Goal: Task Accomplishment & Management: Manage account settings

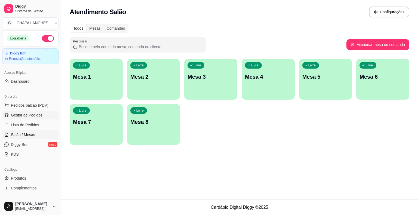
click at [32, 114] on span "Gestor de Pedidos" at bounding box center [27, 114] width 32 height 5
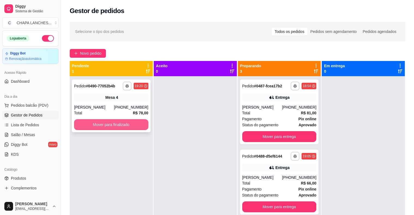
click at [106, 130] on button "Mover para finalizado" at bounding box center [111, 124] width 74 height 11
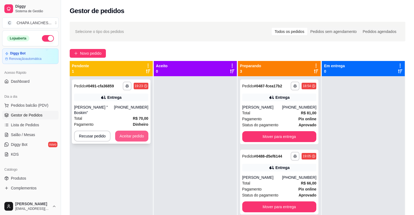
click at [139, 131] on button "Aceitar pedido" at bounding box center [131, 136] width 33 height 11
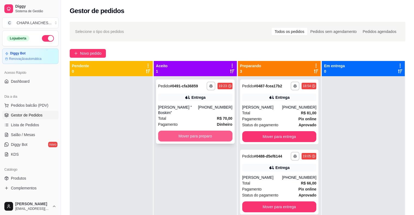
click at [163, 132] on button "Mover para preparo" at bounding box center [195, 136] width 74 height 11
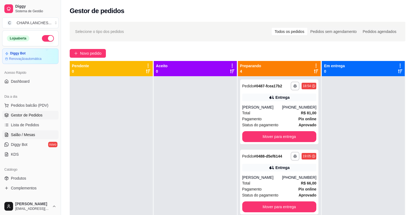
click at [25, 134] on span "Salão / Mesas" at bounding box center [23, 134] width 24 height 5
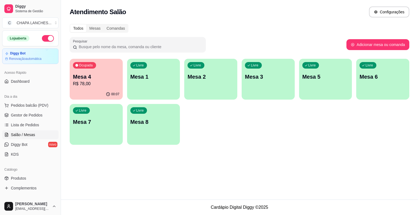
click at [152, 81] on div "Livre Mesa 1" at bounding box center [153, 76] width 53 height 34
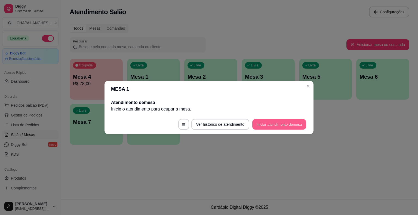
click at [271, 126] on button "Iniciar atendimento de mesa" at bounding box center [279, 124] width 54 height 11
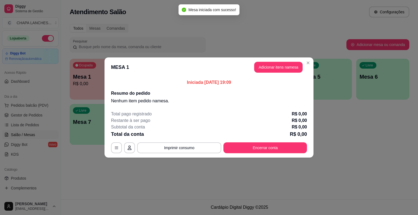
drag, startPoint x: 268, startPoint y: 60, endPoint x: 268, endPoint y: 64, distance: 4.9
click at [268, 61] on header "MESA 1 Adicionar itens na mesa" at bounding box center [208, 67] width 209 height 20
click at [268, 65] on button "Adicionar itens na mesa" at bounding box center [278, 67] width 48 height 11
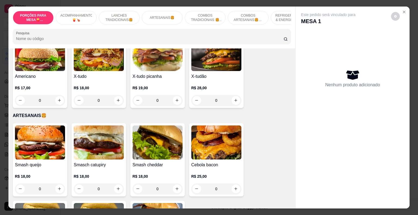
scroll to position [435, 0]
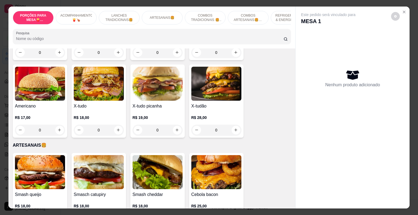
click at [233, 128] on div "0" at bounding box center [216, 130] width 50 height 11
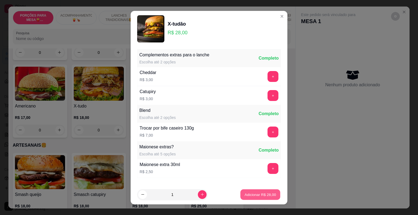
click at [258, 198] on button "Adicionar R$ 28,00" at bounding box center [260, 194] width 40 height 11
type input "1"
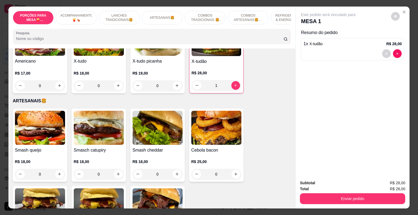
scroll to position [490, 0]
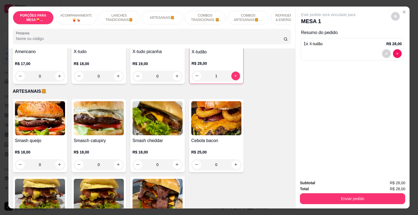
click at [234, 159] on div "0" at bounding box center [216, 164] width 50 height 11
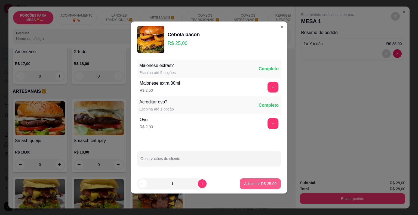
click at [267, 186] on p "Adicionar R$ 25,00" at bounding box center [260, 183] width 32 height 5
type input "1"
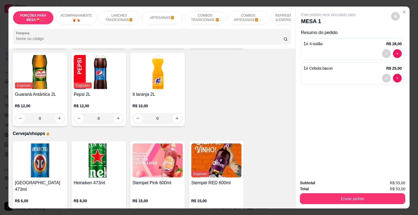
scroll to position [1469, 0]
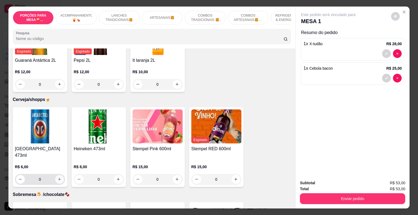
click at [58, 178] on icon "increase-product-quantity" at bounding box center [59, 179] width 3 height 3
type input "1"
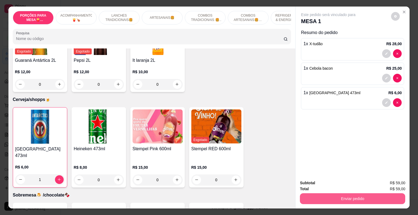
click at [319, 194] on button "Enviar pedido" at bounding box center [352, 198] width 105 height 11
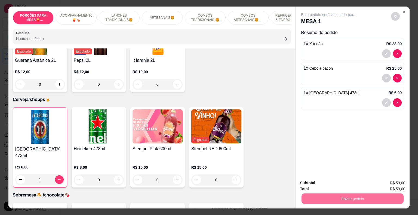
click at [347, 182] on button "Registrar cliente" at bounding box center [354, 183] width 35 height 10
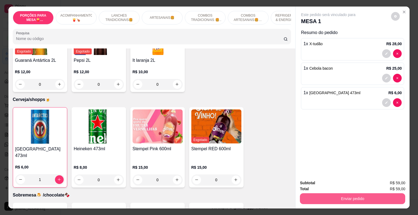
click at [325, 196] on button "Enviar pedido" at bounding box center [352, 198] width 105 height 11
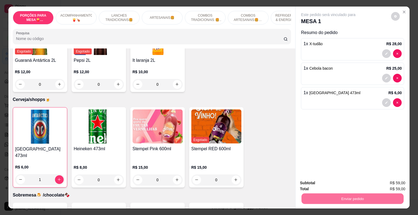
click at [390, 182] on button "Enviar pedido" at bounding box center [391, 183] width 31 height 10
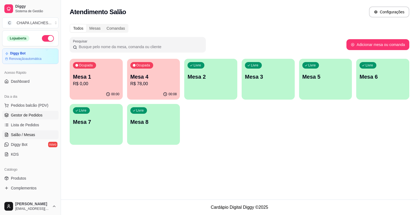
click at [29, 115] on span "Gestor de Pedidos" at bounding box center [27, 114] width 32 height 5
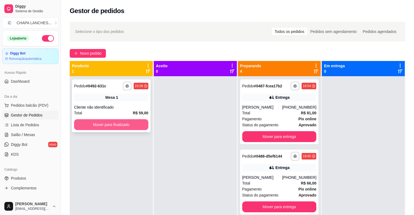
click at [97, 126] on button "Mover para finalizado" at bounding box center [111, 124] width 74 height 11
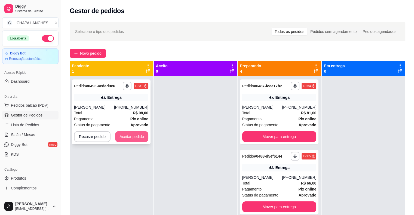
click at [135, 138] on button "Aceitar pedido" at bounding box center [131, 136] width 33 height 11
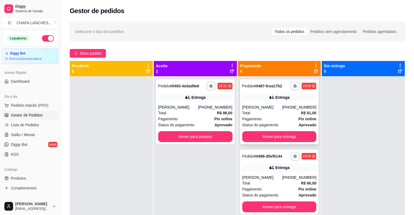
click at [256, 112] on div "Total R$ 81,00" at bounding box center [279, 113] width 74 height 6
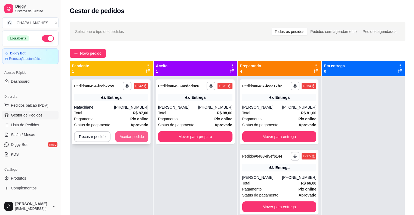
click at [128, 136] on button "Aceitar pedido" at bounding box center [131, 136] width 33 height 11
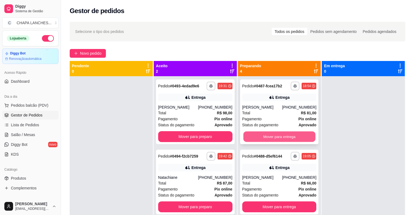
click at [290, 135] on button "Mover para entrega" at bounding box center [279, 136] width 72 height 11
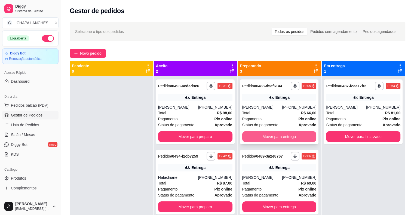
click at [286, 135] on button "Mover para entrega" at bounding box center [279, 136] width 74 height 11
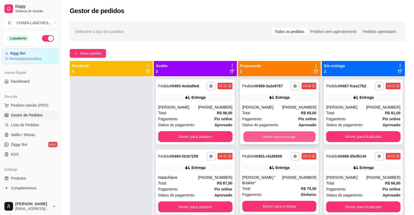
click at [286, 136] on button "Mover para entrega" at bounding box center [279, 136] width 72 height 11
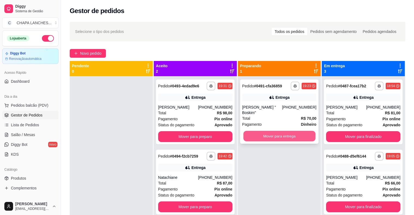
click at [282, 131] on button "Mover para entrega" at bounding box center [279, 136] width 72 height 11
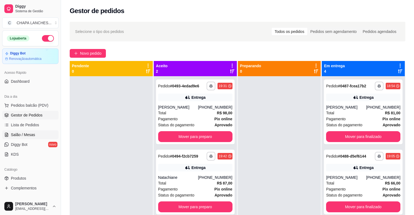
click at [29, 134] on span "Salão / Mesas" at bounding box center [23, 134] width 24 height 5
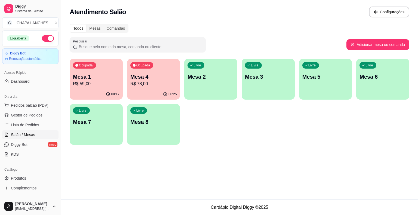
click at [106, 84] on p "R$ 59,00" at bounding box center [96, 84] width 47 height 7
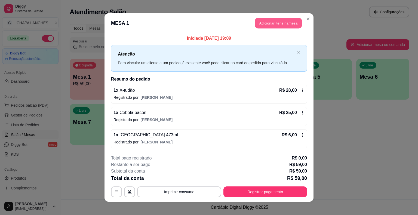
click at [259, 21] on button "Adicionar itens na mesa" at bounding box center [278, 23] width 47 height 11
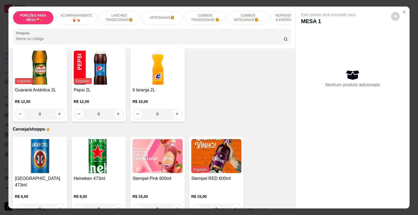
scroll to position [1442, 0]
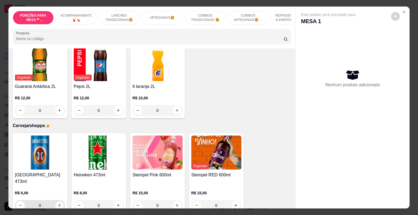
click at [58, 203] on icon "increase-product-quantity" at bounding box center [59, 205] width 4 height 4
type input "1"
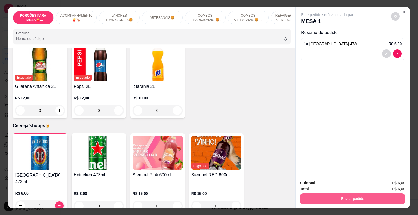
click at [322, 193] on button "Enviar pedido" at bounding box center [352, 198] width 105 height 11
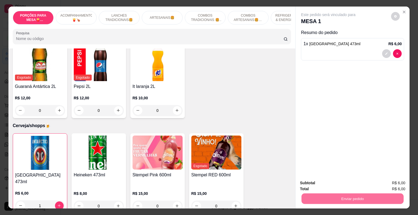
click at [349, 184] on button "Registrar cliente" at bounding box center [354, 183] width 35 height 10
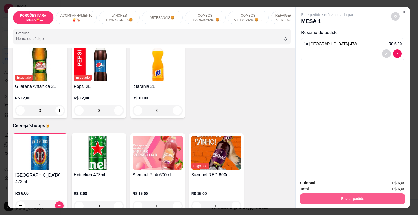
click at [332, 198] on button "Enviar pedido" at bounding box center [352, 198] width 105 height 11
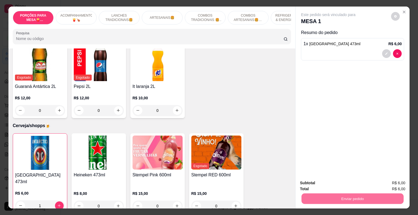
click at [388, 184] on button "Enviar pedido" at bounding box center [391, 183] width 31 height 10
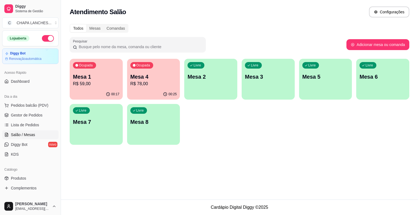
click at [152, 82] on p "R$ 78,00" at bounding box center [153, 84] width 47 height 7
click at [208, 82] on div "Livre Mesa 2" at bounding box center [210, 76] width 53 height 34
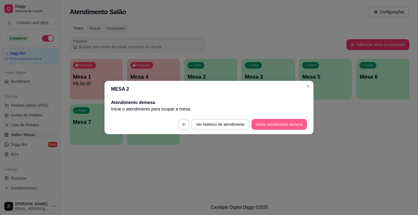
click at [270, 122] on button "Iniciar atendimento de mesa" at bounding box center [279, 124] width 56 height 11
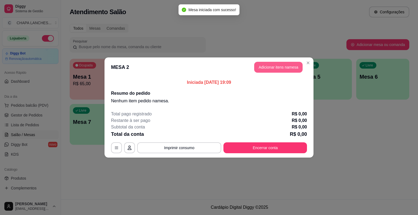
click at [263, 66] on button "Adicionar itens na mesa" at bounding box center [278, 67] width 48 height 11
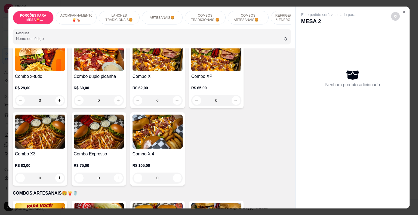
scroll to position [707, 0]
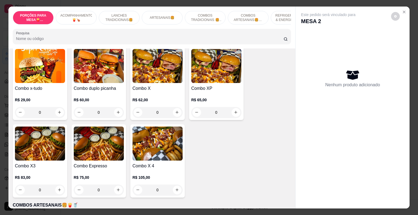
click at [176, 107] on div "0" at bounding box center [157, 112] width 50 height 11
click at [402, 10] on icon "Close" at bounding box center [404, 12] width 4 height 4
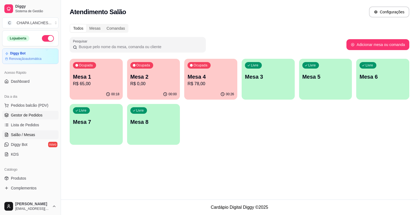
click at [45, 115] on link "Gestor de Pedidos" at bounding box center [30, 115] width 56 height 9
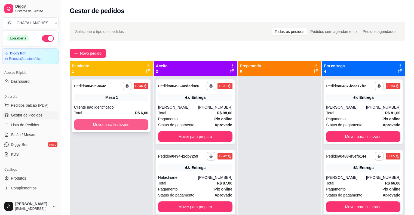
click at [123, 122] on button "Mover para finalizado" at bounding box center [111, 124] width 74 height 11
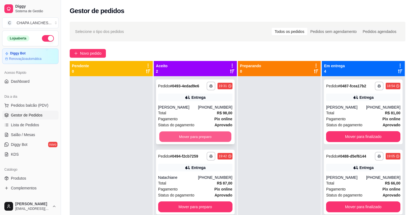
click at [174, 137] on button "Mover para preparo" at bounding box center [195, 136] width 72 height 11
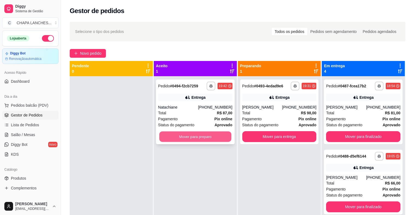
click at [182, 137] on button "Mover para preparo" at bounding box center [195, 136] width 72 height 11
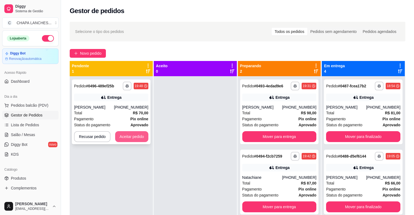
click at [136, 137] on button "Aceitar pedido" at bounding box center [131, 136] width 33 height 11
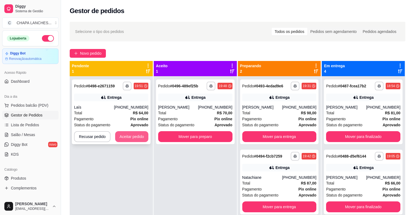
click at [136, 140] on button "Aceitar pedido" at bounding box center [131, 136] width 33 height 11
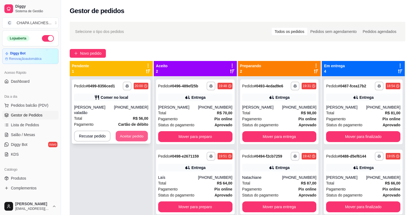
click at [138, 132] on button "Aceitar pedido" at bounding box center [132, 136] width 32 height 11
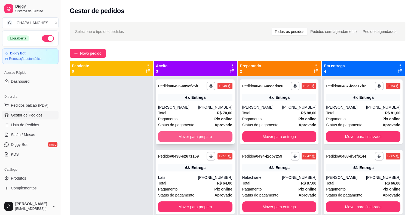
click at [169, 141] on button "Mover para preparo" at bounding box center [195, 136] width 74 height 11
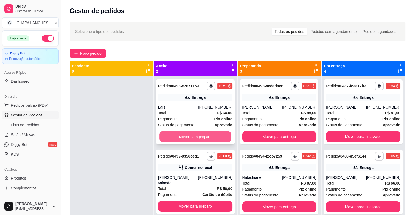
click at [172, 137] on button "Mover para preparo" at bounding box center [195, 136] width 72 height 11
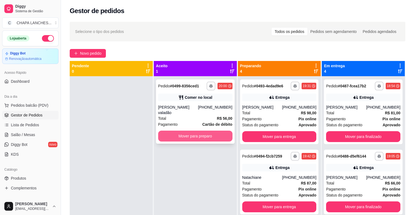
click at [171, 132] on button "Mover para preparo" at bounding box center [195, 136] width 74 height 11
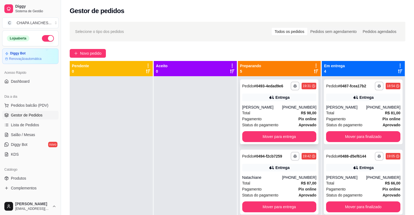
click at [266, 109] on div "[PERSON_NAME]" at bounding box center [262, 106] width 40 height 5
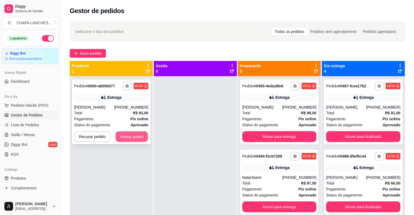
click at [122, 138] on button "Aceitar pedido" at bounding box center [132, 136] width 32 height 11
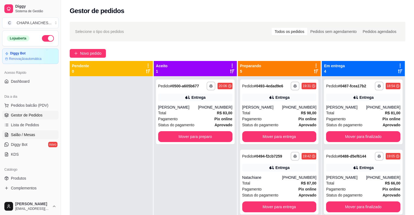
click at [25, 135] on span "Salão / Mesas" at bounding box center [23, 134] width 24 height 5
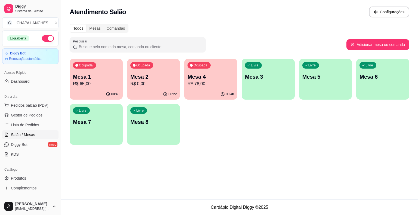
click at [104, 87] on p "R$ 65,00" at bounding box center [96, 84] width 47 height 7
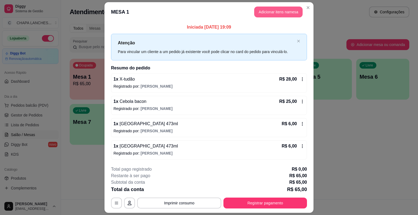
click at [276, 14] on button "Adicionar itens na mesa" at bounding box center [278, 12] width 48 height 11
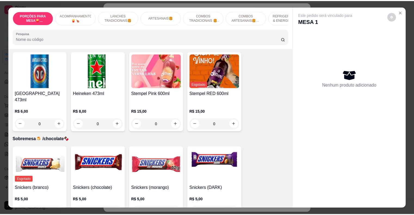
scroll to position [1530, 0]
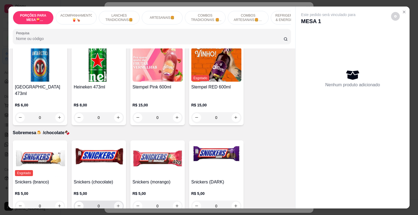
click at [117, 204] on icon "increase-product-quantity" at bounding box center [118, 206] width 4 height 4
type input "1"
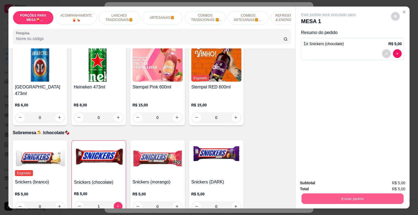
click at [326, 196] on button "Enviar pedido" at bounding box center [352, 198] width 102 height 11
click at [350, 186] on button "Registrar cliente" at bounding box center [355, 183] width 36 height 10
click at [330, 198] on button "Enviar pedido" at bounding box center [352, 198] width 102 height 11
click at [387, 182] on button "Enviar pedido" at bounding box center [391, 183] width 31 height 10
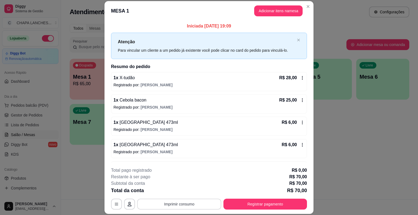
click at [193, 203] on button "Imprimir consumo" at bounding box center [179, 204] width 84 height 11
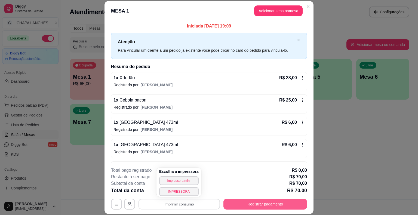
click at [276, 204] on button "Registrar pagamento" at bounding box center [265, 204] width 84 height 11
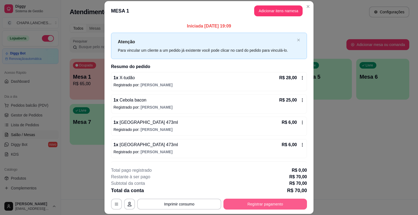
click at [255, 204] on button "Registrar pagamento" at bounding box center [265, 204] width 84 height 11
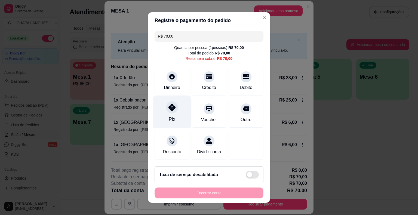
click at [169, 112] on div at bounding box center [172, 107] width 12 height 12
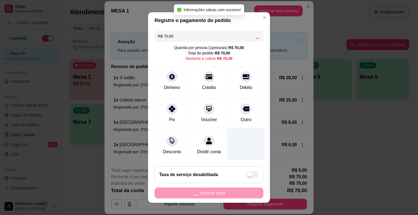
type input "R$ 0,00"
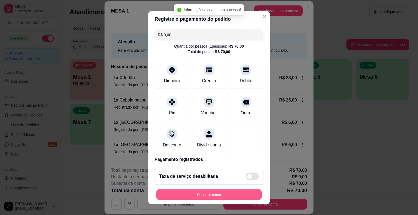
click at [232, 193] on button "Encerrar conta" at bounding box center [209, 194] width 106 height 11
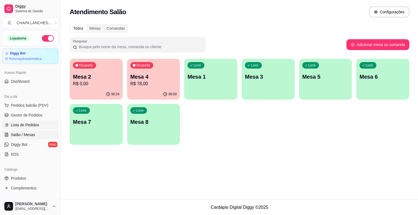
click at [34, 122] on span "Lista de Pedidos" at bounding box center [25, 124] width 28 height 5
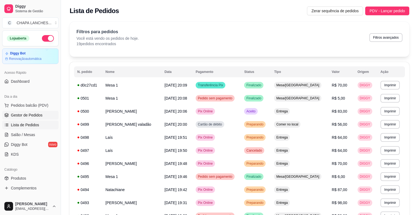
click at [36, 115] on span "Gestor de Pedidos" at bounding box center [27, 114] width 32 height 5
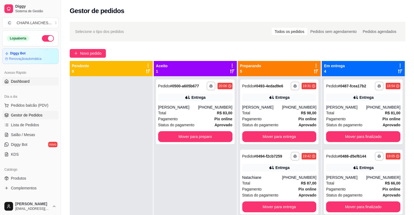
click at [35, 83] on link "Dashboard" at bounding box center [30, 81] width 56 height 9
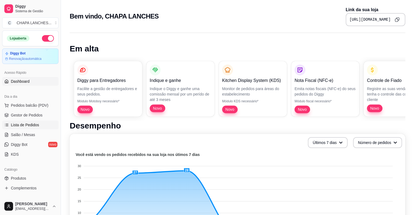
click at [38, 126] on span "Lista de Pedidos" at bounding box center [25, 124] width 28 height 5
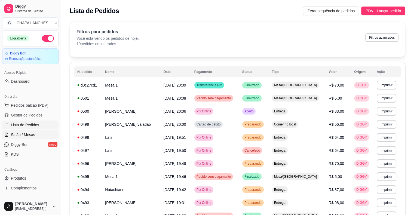
click at [29, 133] on span "Salão / Mesas" at bounding box center [23, 134] width 24 height 5
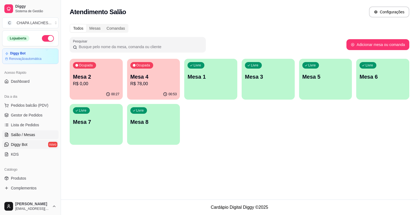
click at [25, 144] on span "Diggy Bot" at bounding box center [19, 144] width 17 height 5
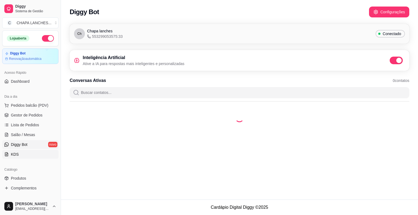
click at [26, 152] on link "KDS" at bounding box center [30, 154] width 56 height 9
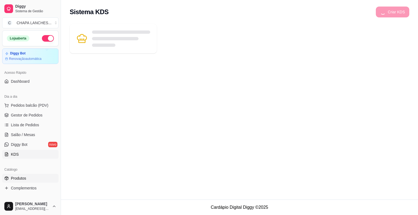
click at [30, 179] on link "Produtos" at bounding box center [30, 178] width 56 height 9
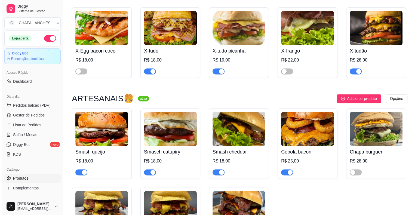
scroll to position [789, 0]
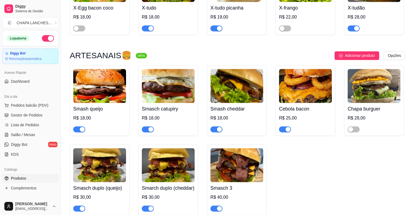
click at [136, 56] on sup "ativa" at bounding box center [141, 55] width 11 height 5
click at [137, 58] on sup "ativa" at bounding box center [141, 55] width 11 height 5
click at [127, 58] on div "ARTESANAIS🍔 ativa" at bounding box center [108, 55] width 77 height 7
click at [119, 58] on h3 "ARTESANAIS🍔" at bounding box center [101, 55] width 62 height 7
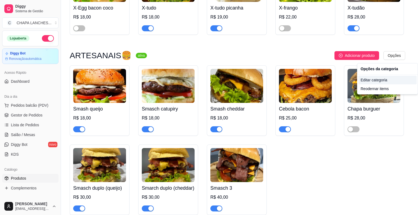
click at [377, 76] on div "Editar categoria" at bounding box center [387, 80] width 58 height 9
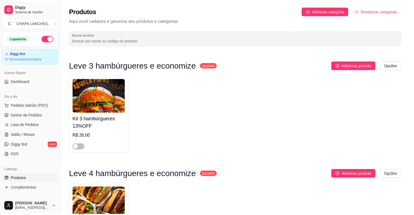
scroll to position [739, 0]
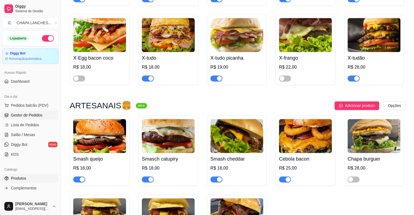
click at [28, 116] on span "Gestor de Pedidos" at bounding box center [27, 114] width 32 height 5
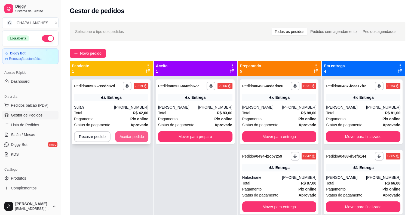
click at [135, 137] on button "Aceitar pedido" at bounding box center [131, 136] width 33 height 11
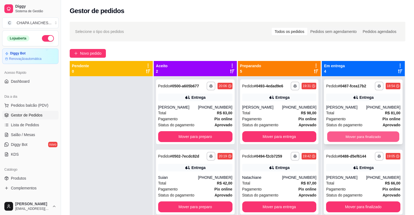
click at [370, 133] on button "Mover para finalizado" at bounding box center [363, 136] width 72 height 11
click at [369, 134] on button "Mover para finalizado" at bounding box center [363, 136] width 72 height 11
click at [365, 137] on button "Mover para finalizado" at bounding box center [363, 136] width 72 height 11
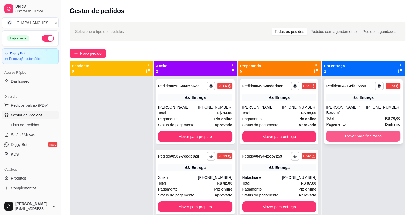
click at [359, 131] on button "Mover para finalizado" at bounding box center [363, 136] width 74 height 11
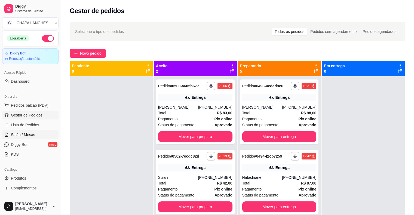
click at [33, 134] on span "Salão / Mesas" at bounding box center [23, 134] width 24 height 5
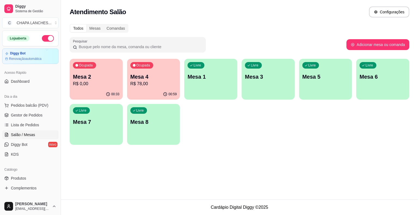
click at [95, 83] on p "R$ 0,00" at bounding box center [96, 84] width 47 height 7
click at [147, 88] on div "Ocupada Mesa 4 R$ 78,00" at bounding box center [153, 74] width 53 height 30
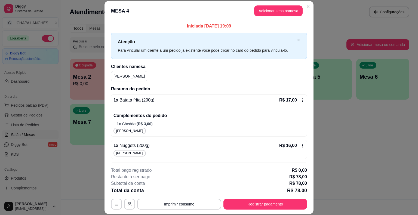
scroll to position [64, 0]
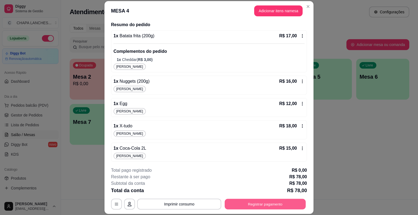
click at [258, 203] on button "Registrar pagamento" at bounding box center [265, 204] width 81 height 11
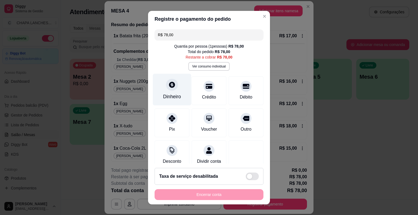
click at [172, 92] on div "Dinheiro" at bounding box center [172, 89] width 38 height 32
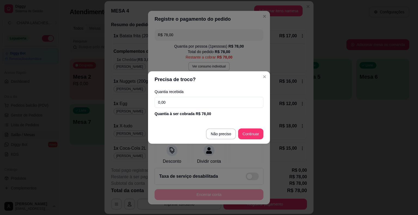
click at [179, 104] on input "0,00" at bounding box center [209, 102] width 109 height 11
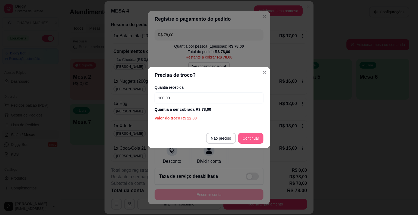
type input "100,00"
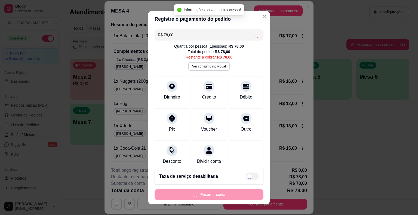
type input "R$ 0,00"
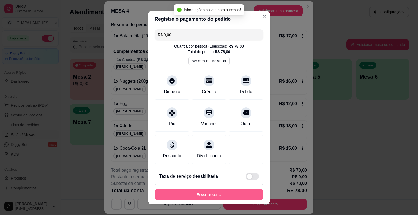
click at [217, 199] on button "Encerrar conta" at bounding box center [209, 194] width 109 height 11
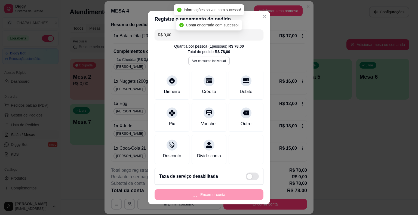
scroll to position [0, 0]
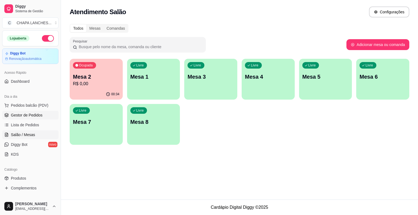
click at [43, 114] on link "Gestor de Pedidos" at bounding box center [30, 115] width 56 height 9
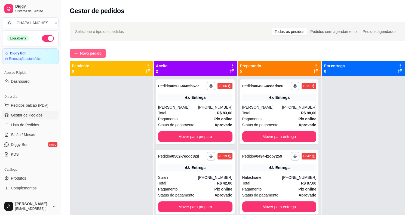
click at [87, 54] on span "Novo pedido" at bounding box center [90, 53] width 21 height 6
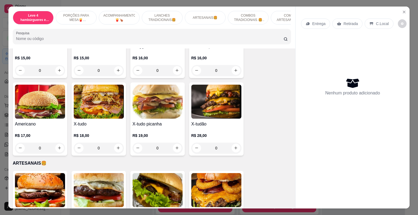
scroll to position [517, 0]
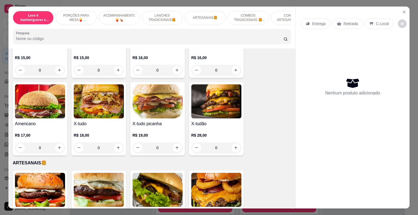
click at [233, 142] on div "0" at bounding box center [216, 147] width 50 height 11
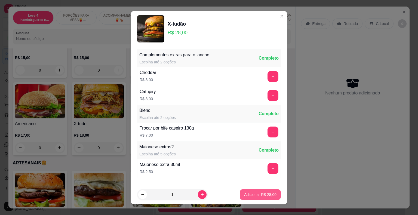
click at [263, 193] on p "Adicionar R$ 28,00" at bounding box center [260, 194] width 32 height 5
type input "1"
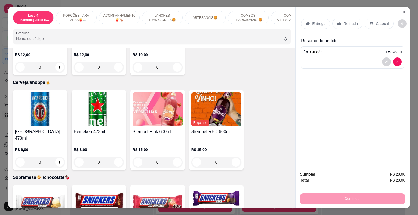
scroll to position [1605, 0]
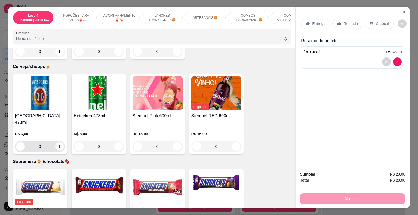
click at [57, 144] on icon "increase-product-quantity" at bounding box center [59, 146] width 4 height 4
type input "1"
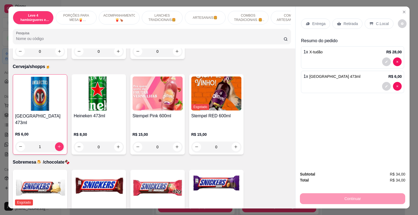
scroll to position [1634, 0]
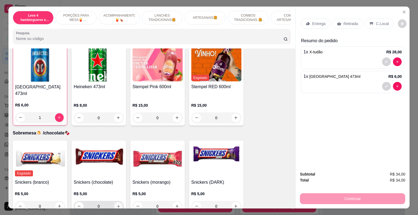
click at [116, 204] on icon "increase-product-quantity" at bounding box center [118, 206] width 4 height 4
type input "1"
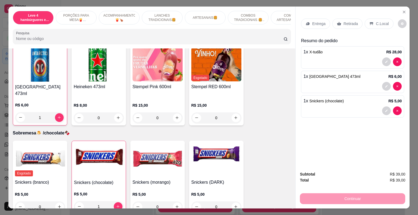
click at [343, 21] on p "Retirada" at bounding box center [350, 23] width 14 height 5
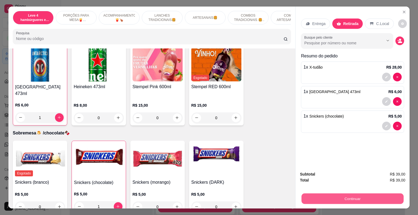
click at [352, 197] on button "Continuar" at bounding box center [352, 198] width 102 height 11
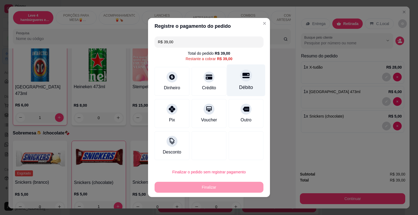
click at [242, 84] on div "Débito" at bounding box center [246, 87] width 14 height 7
type input "R$ 0,00"
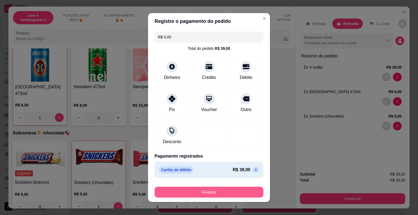
click at [226, 193] on button "Finalizar" at bounding box center [209, 192] width 109 height 11
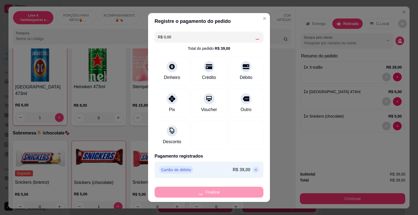
type input "0"
type input "-R$ 39,00"
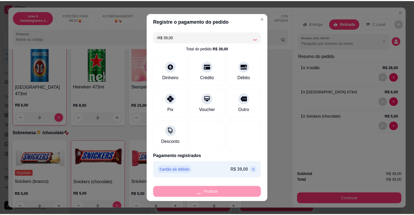
scroll to position [1633, 0]
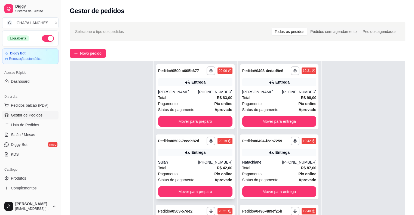
scroll to position [83, 0]
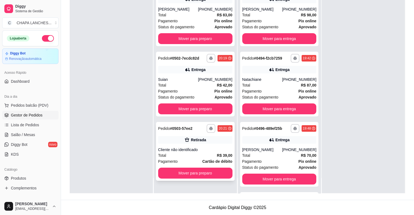
click at [194, 153] on div "Total R$ 39,00" at bounding box center [195, 155] width 74 height 6
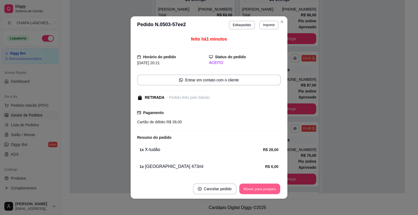
click at [262, 187] on button "Mover para preparo" at bounding box center [259, 189] width 41 height 11
click at [267, 189] on button "Mover para retirada disponível" at bounding box center [250, 189] width 58 height 11
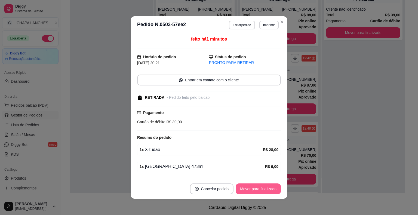
click at [267, 189] on button "Mover para finalizado" at bounding box center [258, 188] width 45 height 11
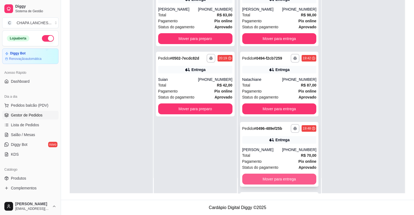
click at [288, 179] on button "Mover para entrega" at bounding box center [279, 179] width 74 height 11
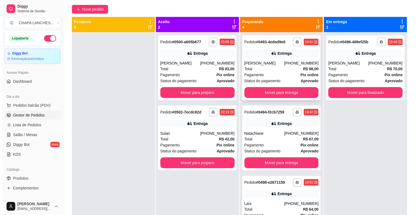
scroll to position [0, 0]
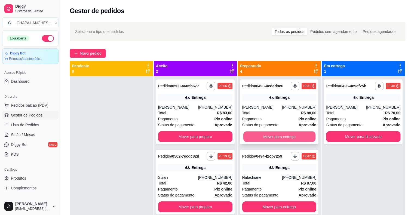
click at [270, 136] on button "Mover para entrega" at bounding box center [279, 136] width 72 height 11
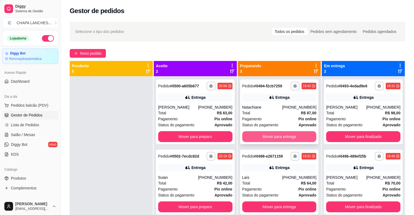
click at [268, 137] on button "Mover para entrega" at bounding box center [279, 136] width 74 height 11
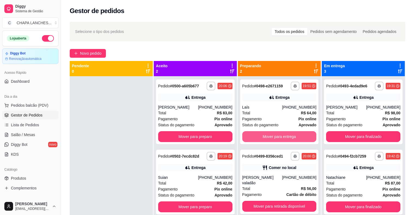
click at [268, 137] on button "Mover para entrega" at bounding box center [279, 136] width 74 height 11
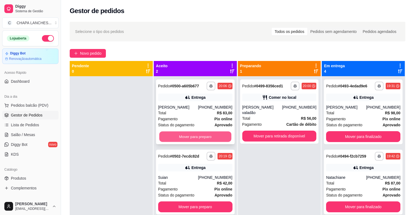
click at [188, 135] on button "Mover para preparo" at bounding box center [195, 136] width 72 height 11
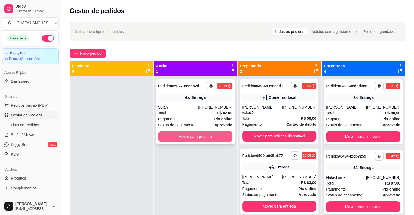
click at [193, 136] on button "Mover para preparo" at bounding box center [195, 136] width 74 height 11
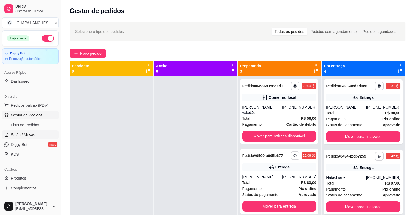
click at [28, 134] on span "Salão / Mesas" at bounding box center [23, 134] width 24 height 5
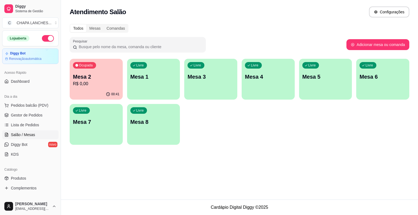
click at [94, 86] on p "R$ 0,00" at bounding box center [96, 84] width 47 height 7
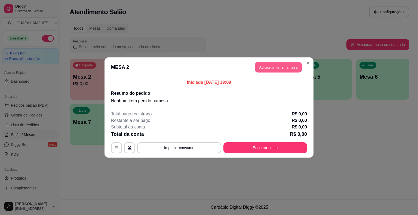
click at [264, 66] on button "Adicionar itens na mesa" at bounding box center [278, 67] width 47 height 11
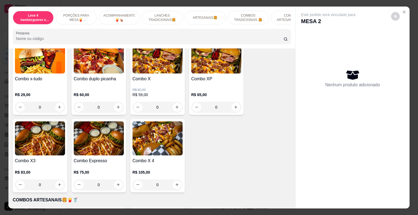
scroll to position [789, 0]
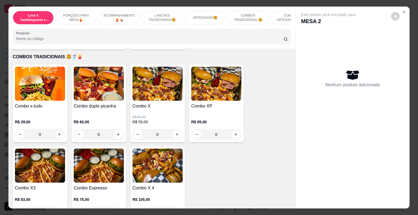
click at [173, 129] on div "0" at bounding box center [157, 134] width 50 height 11
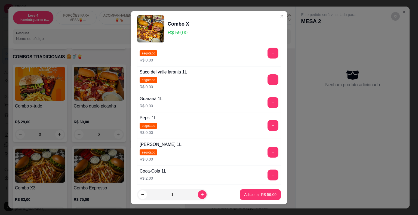
scroll to position [54, 0]
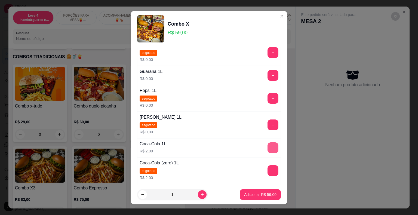
click at [267, 148] on button "+" at bounding box center [272, 147] width 11 height 11
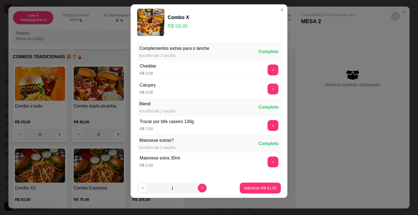
scroll to position [211, 0]
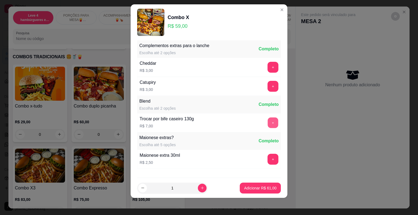
click at [268, 122] on button "+" at bounding box center [273, 122] width 11 height 11
click at [267, 122] on button "+" at bounding box center [272, 122] width 11 height 11
click at [254, 187] on p "Adicionar R$ 75,00" at bounding box center [260, 187] width 32 height 5
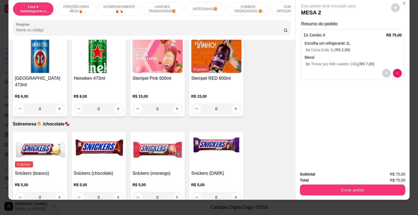
scroll to position [13, 0]
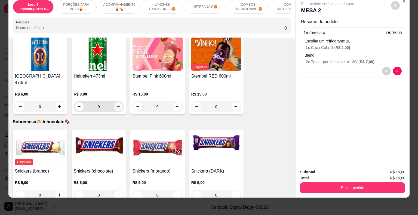
click at [118, 104] on icon "increase-product-quantity" at bounding box center [118, 106] width 4 height 4
type input "1"
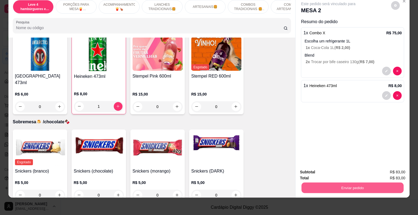
click at [316, 183] on button "Enviar pedido" at bounding box center [352, 188] width 102 height 11
click at [348, 169] on button "Registrar cliente" at bounding box center [355, 170] width 36 height 10
click at [347, 182] on button "Enviar pedido" at bounding box center [352, 187] width 105 height 11
click at [387, 169] on button "Enviar pedido" at bounding box center [391, 170] width 30 height 10
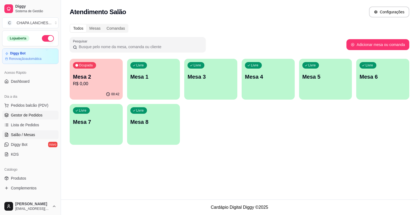
click at [35, 115] on span "Gestor de Pedidos" at bounding box center [27, 114] width 32 height 5
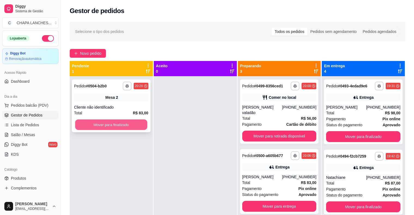
click at [109, 126] on button "Mover para finalizado" at bounding box center [111, 124] width 72 height 11
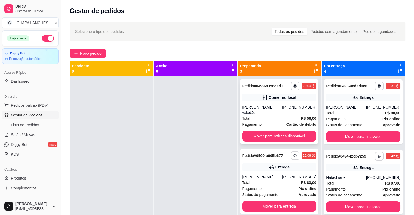
click at [268, 109] on div "[PERSON_NAME] valadão" at bounding box center [262, 109] width 40 height 11
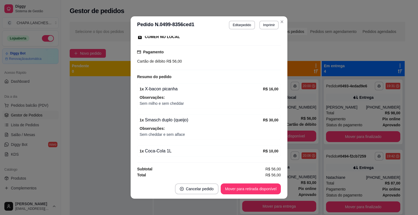
scroll to position [1, 0]
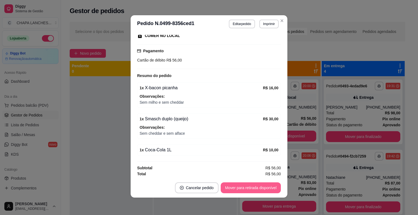
click at [258, 189] on button "Mover para retirada disponível" at bounding box center [251, 187] width 60 height 11
click at [255, 187] on button "Mover para finalizado" at bounding box center [258, 187] width 45 height 11
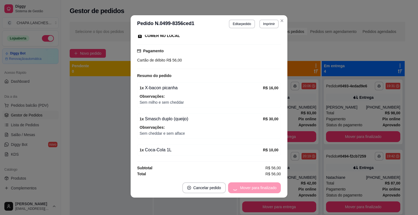
scroll to position [60, 0]
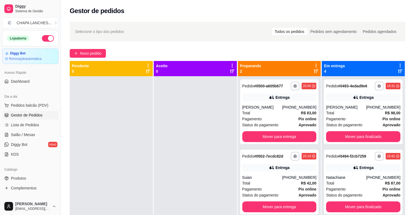
drag, startPoint x: 204, startPoint y: 195, endPoint x: 141, endPoint y: 145, distance: 79.7
click at [197, 191] on div at bounding box center [195, 183] width 83 height 215
click at [33, 134] on span "Salão / Mesas" at bounding box center [23, 134] width 24 height 5
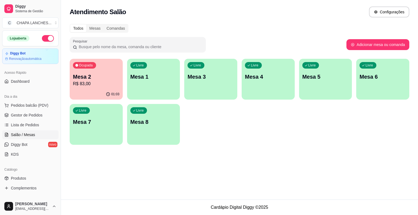
click at [165, 88] on div "Livre Mesa 1" at bounding box center [153, 76] width 53 height 34
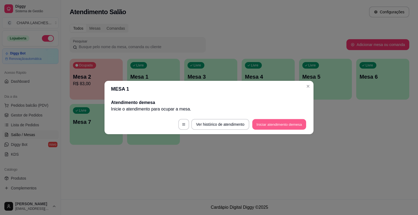
click at [273, 126] on button "Iniciar atendimento de mesa" at bounding box center [279, 124] width 54 height 11
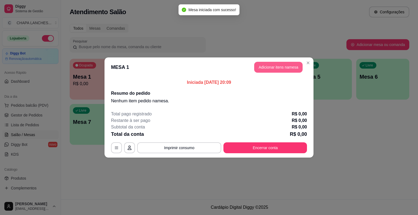
click at [280, 69] on button "Adicionar itens na mesa" at bounding box center [278, 67] width 48 height 11
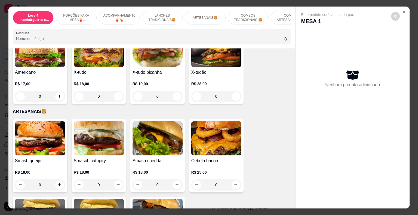
scroll to position [517, 0]
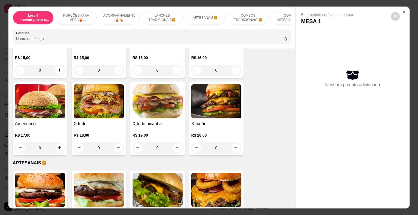
click at [233, 142] on div "0" at bounding box center [216, 147] width 50 height 11
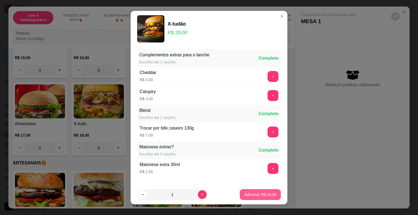
click at [264, 193] on p "Adicionar R$ 28,00" at bounding box center [260, 194] width 32 height 5
type input "1"
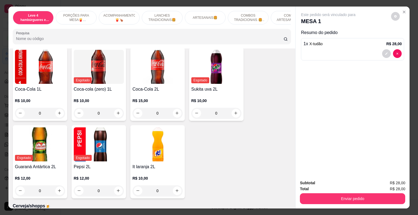
scroll to position [1578, 0]
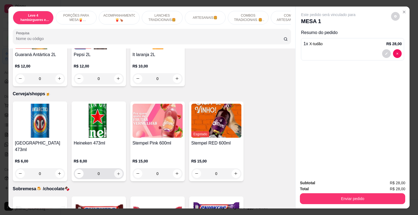
click at [118, 171] on icon "increase-product-quantity" at bounding box center [118, 173] width 4 height 4
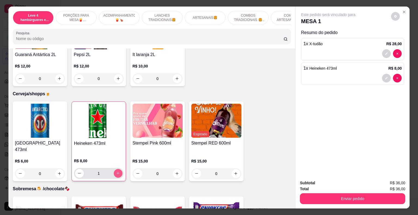
click at [118, 171] on icon "increase-product-quantity" at bounding box center [118, 173] width 4 height 4
type input "2"
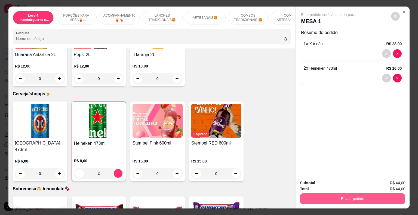
click at [305, 196] on button "Enviar pedido" at bounding box center [352, 198] width 105 height 11
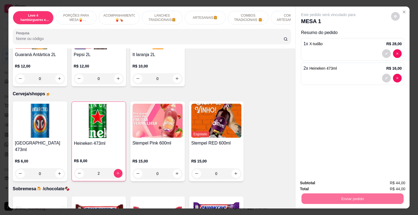
click at [393, 182] on button "Enviar pedido" at bounding box center [391, 183] width 31 height 10
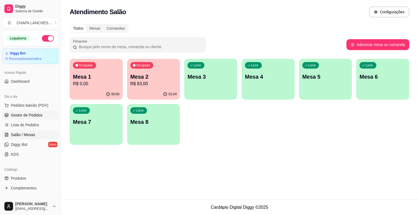
click at [21, 115] on span "Gestor de Pedidos" at bounding box center [27, 114] width 32 height 5
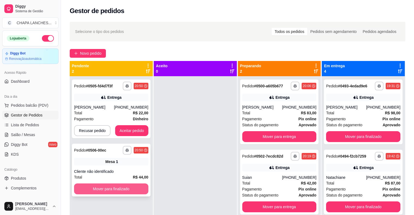
click at [124, 191] on button "Mover para finalizado" at bounding box center [111, 188] width 74 height 11
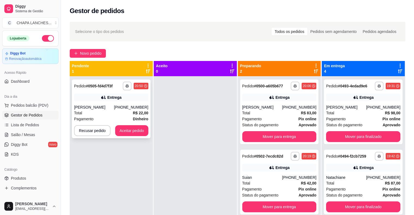
click at [133, 115] on strong "R$ 22,00" at bounding box center [141, 113] width 16 height 4
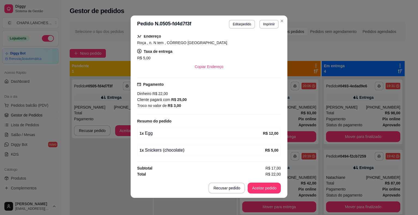
scroll to position [1, 0]
click at [266, 187] on button "Aceitar pedido" at bounding box center [264, 187] width 33 height 11
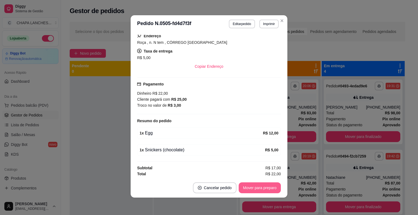
click at [266, 187] on button "Mover para preparo" at bounding box center [260, 187] width 42 height 11
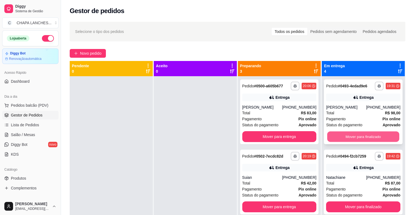
click at [359, 138] on button "Mover para finalizado" at bounding box center [363, 136] width 72 height 11
click at [359, 136] on button "Mover para finalizado" at bounding box center [363, 136] width 72 height 11
click at [359, 138] on button "Mover para finalizado" at bounding box center [363, 136] width 74 height 11
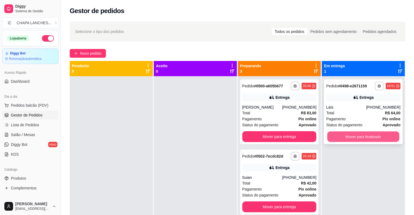
click at [359, 137] on button "Mover para finalizado" at bounding box center [363, 136] width 72 height 11
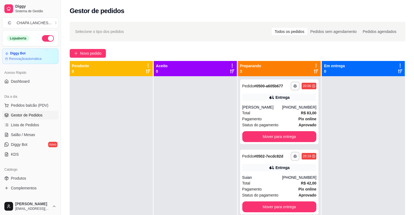
drag, startPoint x: 267, startPoint y: 31, endPoint x: 267, endPoint y: 17, distance: 14.4
click at [268, 30] on div "Selecione o tipo dos pedidos Todos os pedidos Pedidos sem agendamento Pedidos a…" at bounding box center [237, 31] width 325 height 9
click at [39, 133] on link "Salão / Mesas" at bounding box center [30, 134] width 56 height 9
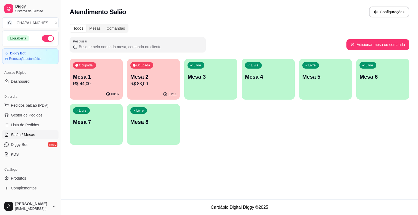
click at [146, 82] on p "R$ 83,00" at bounding box center [153, 84] width 47 height 7
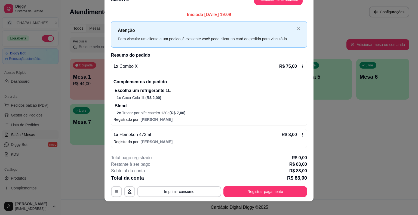
scroll to position [16, 0]
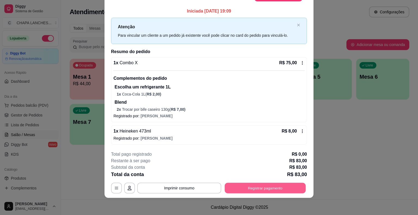
click at [251, 187] on button "Registrar pagamento" at bounding box center [265, 188] width 81 height 11
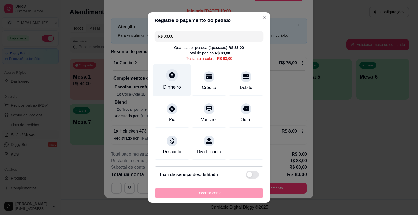
click at [174, 83] on div "Dinheiro" at bounding box center [172, 80] width 38 height 32
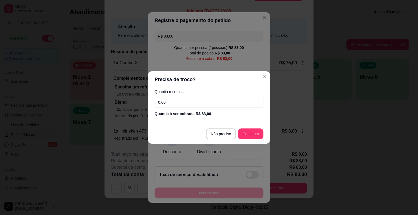
click at [175, 101] on input "0,00" at bounding box center [209, 102] width 109 height 11
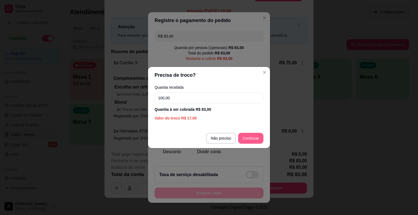
type input "100,00"
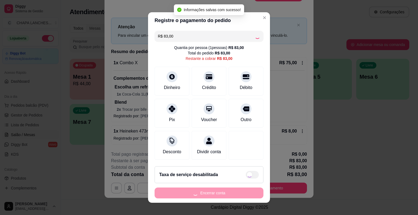
type input "R$ 0,00"
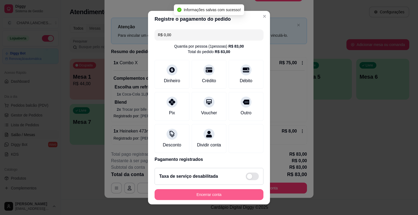
click at [220, 194] on button "Encerrar conta" at bounding box center [209, 194] width 109 height 11
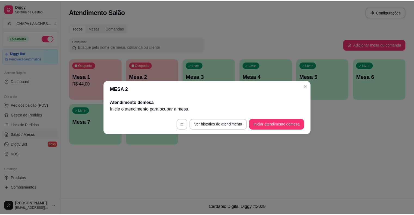
scroll to position [0, 0]
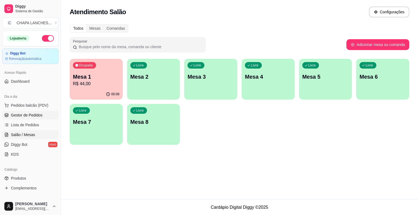
click at [40, 115] on span "Gestor de Pedidos" at bounding box center [27, 114] width 32 height 5
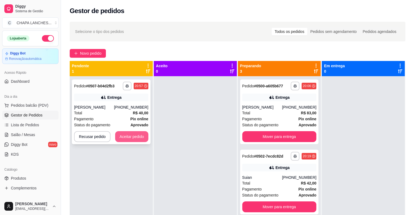
click at [136, 136] on button "Aceitar pedido" at bounding box center [131, 136] width 33 height 11
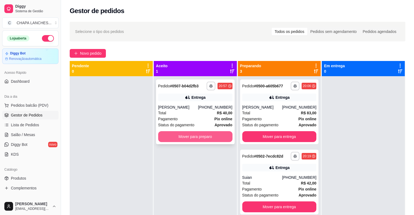
click at [177, 139] on button "Mover para preparo" at bounding box center [195, 136] width 74 height 11
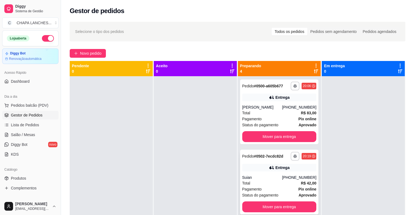
click at [271, 184] on div "Total R$ 42,00" at bounding box center [279, 183] width 74 height 6
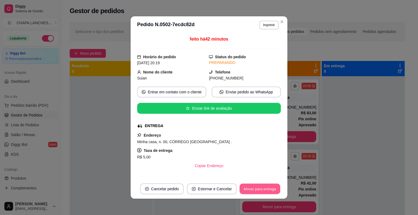
click at [264, 189] on button "Mover para entrega" at bounding box center [259, 189] width 41 height 11
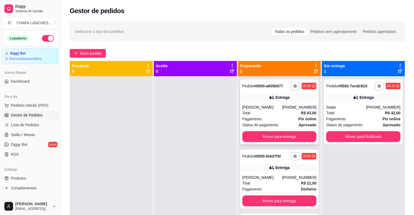
click at [273, 116] on div "Pagamento Pix online" at bounding box center [279, 119] width 74 height 6
click at [353, 137] on button "Mover para finalizado" at bounding box center [363, 136] width 74 height 11
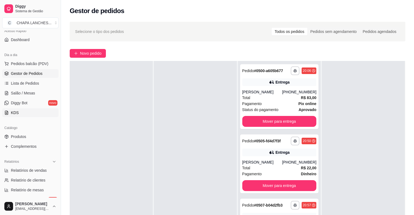
scroll to position [54, 0]
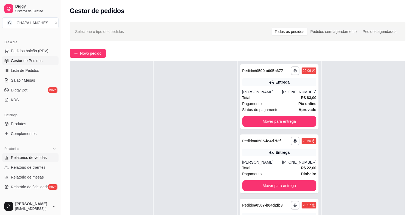
click at [27, 158] on span "Relatórios de vendas" at bounding box center [29, 157] width 36 height 5
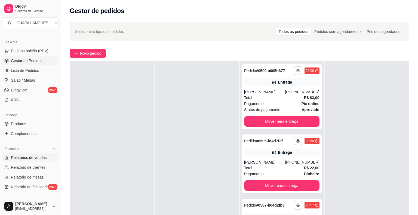
select select "ALL"
select select "0"
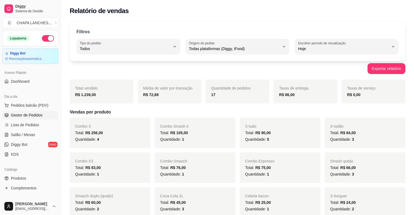
click at [41, 115] on span "Gestor de Pedidos" at bounding box center [27, 114] width 32 height 5
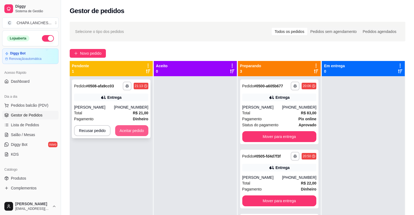
click at [130, 131] on button "Aceitar pedido" at bounding box center [131, 130] width 33 height 11
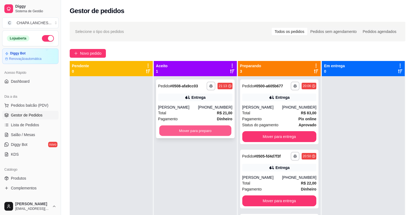
click at [168, 130] on button "Mover para preparo" at bounding box center [195, 130] width 72 height 11
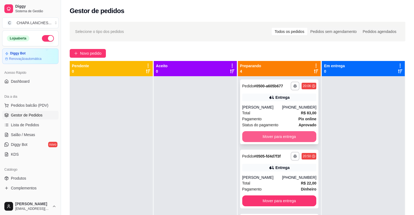
click at [257, 135] on button "Mover para entrega" at bounding box center [279, 136] width 74 height 11
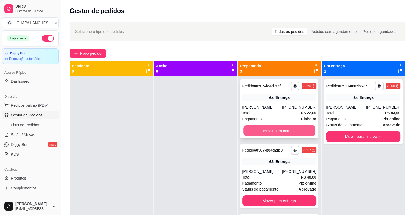
click at [263, 135] on button "Mover para entrega" at bounding box center [279, 130] width 72 height 11
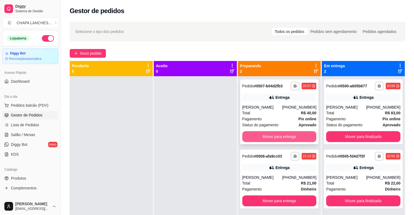
click at [264, 135] on button "Mover para entrega" at bounding box center [279, 136] width 74 height 11
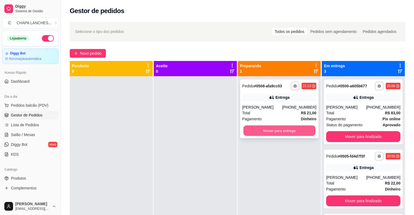
click at [264, 130] on button "Mover para entrega" at bounding box center [279, 130] width 72 height 11
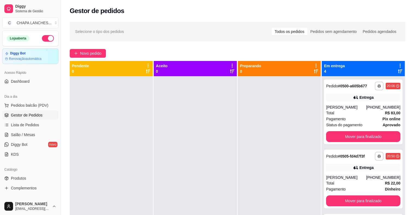
click at [262, 91] on div at bounding box center [279, 183] width 83 height 215
drag, startPoint x: 262, startPoint y: 91, endPoint x: 252, endPoint y: 92, distance: 9.3
click at [252, 92] on div at bounding box center [279, 183] width 83 height 215
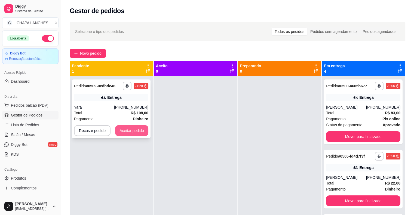
click at [138, 132] on button "Aceitar pedido" at bounding box center [131, 130] width 33 height 11
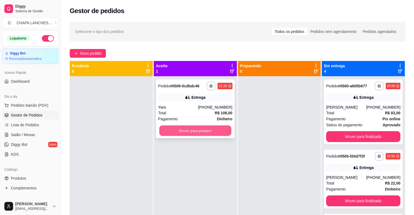
click at [184, 133] on button "Mover para preparo" at bounding box center [195, 130] width 72 height 11
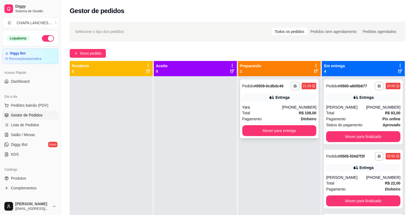
click at [275, 112] on div "Total R$ 108,00" at bounding box center [279, 113] width 74 height 6
click at [350, 135] on button "Mover para finalizado" at bounding box center [363, 136] width 74 height 11
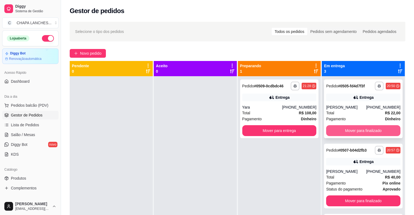
click at [350, 135] on button "Mover para finalizado" at bounding box center [363, 130] width 74 height 11
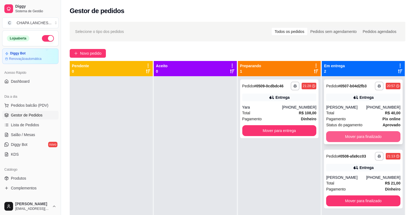
click at [350, 135] on button "Mover para finalizado" at bounding box center [363, 136] width 74 height 11
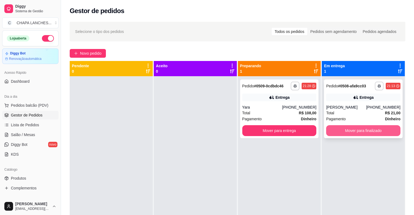
click at [350, 130] on button "Mover para finalizado" at bounding box center [363, 130] width 74 height 11
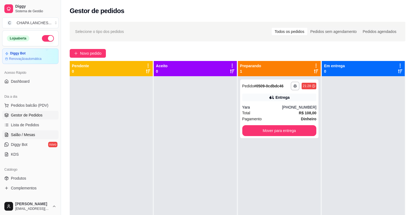
click at [29, 133] on span "Salão / Mesas" at bounding box center [23, 134] width 24 height 5
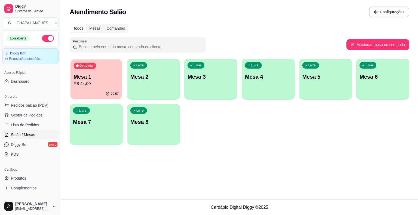
click at [85, 84] on p "R$ 44,00" at bounding box center [96, 84] width 45 height 6
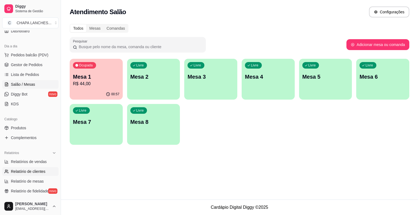
scroll to position [54, 0]
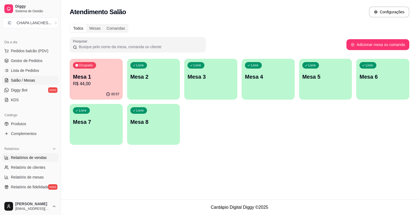
click at [35, 157] on span "Relatórios de vendas" at bounding box center [29, 157] width 36 height 5
select select "ALL"
select select "0"
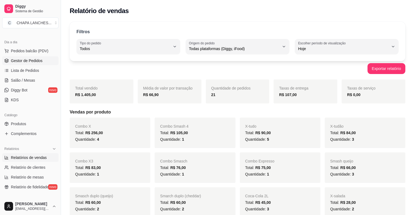
click at [30, 60] on span "Gestor de Pedidos" at bounding box center [27, 60] width 32 height 5
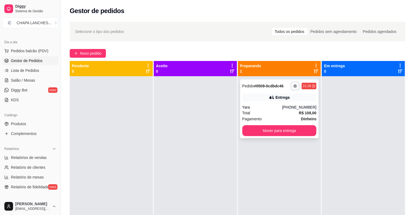
click at [256, 102] on div "**********" at bounding box center [279, 108] width 79 height 59
click at [252, 107] on div "Yara" at bounding box center [262, 106] width 40 height 5
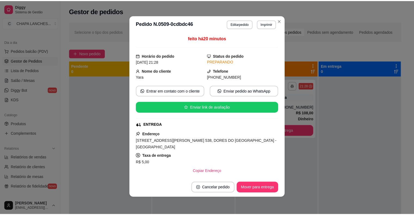
scroll to position [109, 0]
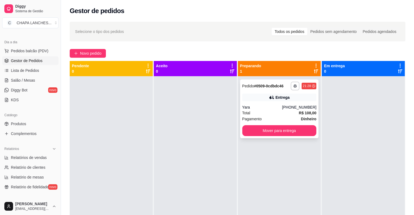
click at [252, 110] on div "Yara" at bounding box center [262, 106] width 40 height 5
click at [163, 120] on div at bounding box center [195, 183] width 83 height 215
click at [266, 110] on div "Total R$ 108,00" at bounding box center [279, 113] width 74 height 6
click at [278, 103] on div "**********" at bounding box center [279, 108] width 79 height 59
click at [307, 158] on div "**********" at bounding box center [279, 183] width 83 height 215
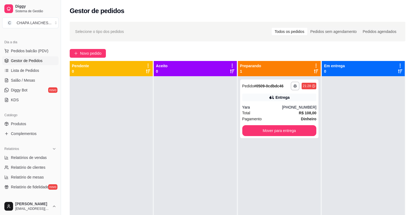
click at [307, 158] on div "**********" at bounding box center [279, 183] width 83 height 215
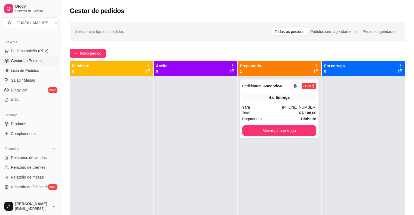
click at [238, 160] on div "**********" at bounding box center [279, 183] width 83 height 215
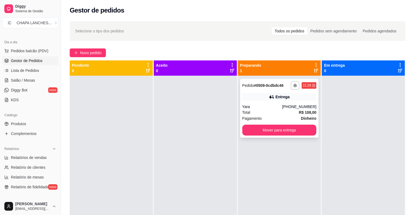
drag, startPoint x: 233, startPoint y: 102, endPoint x: 238, endPoint y: 98, distance: 7.0
click at [236, 98] on div "**********" at bounding box center [237, 167] width 335 height 215
click at [257, 99] on div "Entrega" at bounding box center [279, 97] width 74 height 8
click at [302, 180] on div "**********" at bounding box center [279, 183] width 83 height 215
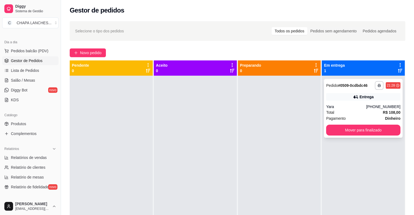
click at [349, 111] on div "Total R$ 108,00" at bounding box center [363, 112] width 74 height 6
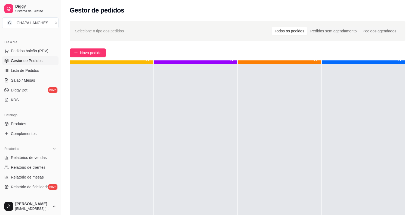
scroll to position [15, 0]
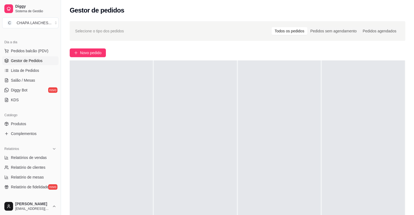
drag, startPoint x: 111, startPoint y: 164, endPoint x: 96, endPoint y: 137, distance: 30.5
click at [110, 163] on div at bounding box center [111, 167] width 83 height 215
click at [28, 79] on span "Salão / Mesas" at bounding box center [23, 80] width 24 height 5
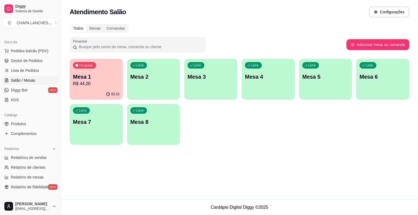
click at [102, 81] on p "R$ 44,00" at bounding box center [96, 84] width 47 height 7
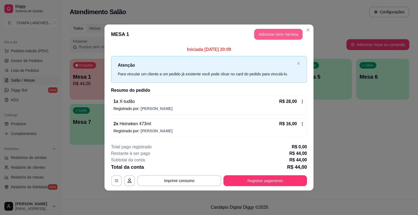
click at [279, 33] on button "Adicionar itens na mesa" at bounding box center [278, 34] width 48 height 11
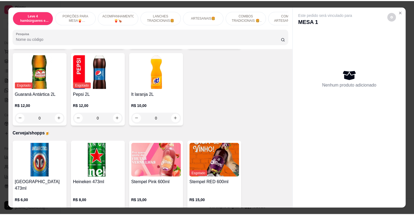
scroll to position [1551, 0]
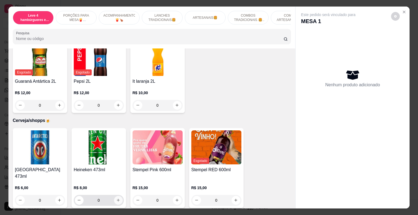
click at [117, 199] on icon "increase-product-quantity" at bounding box center [118, 200] width 3 height 3
type input "1"
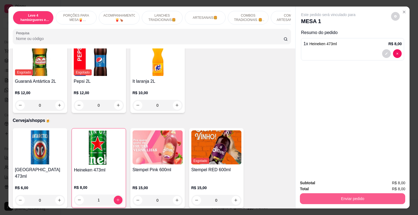
click at [326, 195] on button "Enviar pedido" at bounding box center [352, 198] width 105 height 11
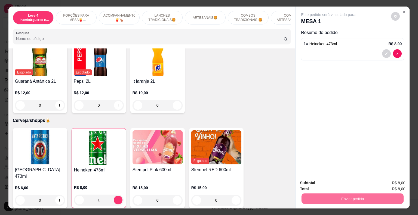
click at [397, 183] on button "Enviar pedido" at bounding box center [391, 183] width 30 height 10
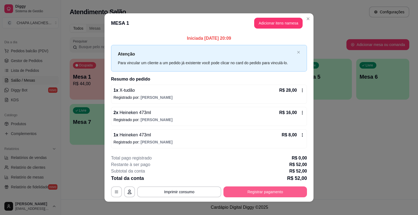
click at [267, 192] on button "Registrar pagamento" at bounding box center [265, 191] width 84 height 11
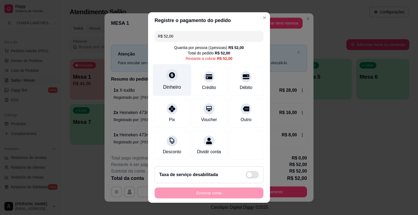
click at [169, 72] on div at bounding box center [172, 75] width 12 height 12
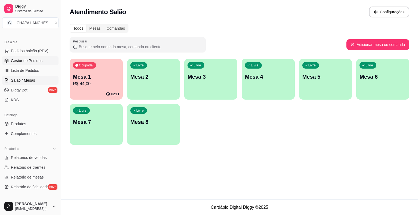
click at [35, 58] on span "Gestor de Pedidos" at bounding box center [27, 60] width 32 height 5
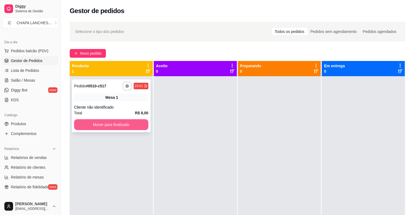
click at [95, 129] on button "Mover para finalizado" at bounding box center [111, 124] width 74 height 11
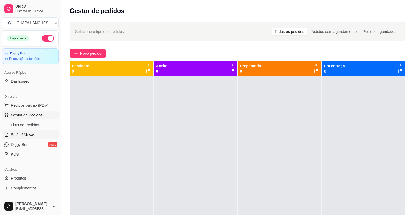
click at [35, 135] on link "Salão / Mesas" at bounding box center [30, 134] width 56 height 9
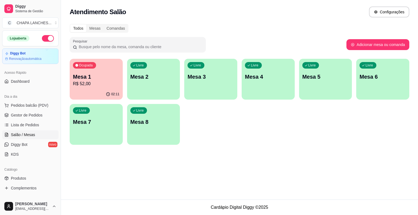
click at [103, 87] on div "Ocupada Mesa 1 R$ 52,00" at bounding box center [96, 74] width 53 height 30
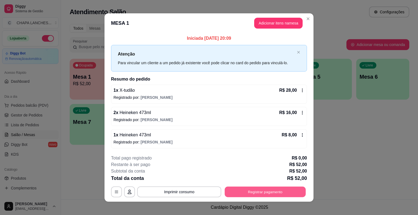
click at [255, 192] on button "Registrar pagamento" at bounding box center [265, 191] width 81 height 11
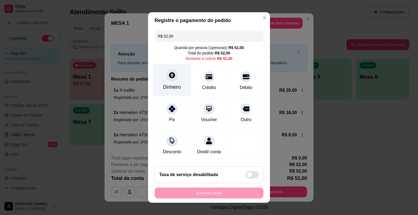
click at [172, 87] on div "Dinheiro" at bounding box center [172, 87] width 18 height 7
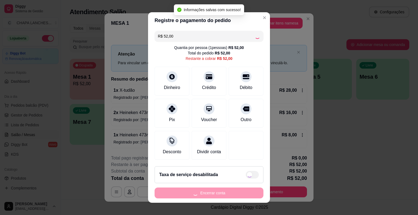
type input "R$ 0,00"
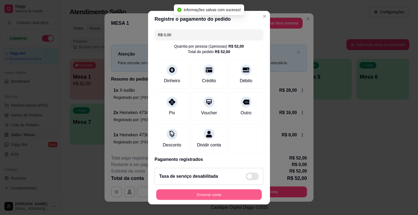
click at [234, 194] on button "Encerrar conta" at bounding box center [209, 194] width 106 height 11
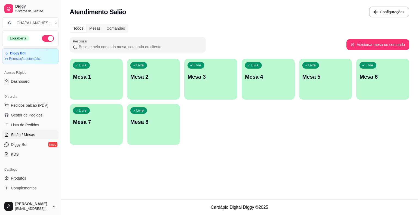
click at [219, 180] on div "Atendimento Salão Configurações Todos Mesas Comandas Pesquisar Adicionar mesa o…" at bounding box center [239, 99] width 357 height 199
click at [35, 114] on span "Gestor de Pedidos" at bounding box center [27, 114] width 32 height 5
